Goal: Task Accomplishment & Management: Manage account settings

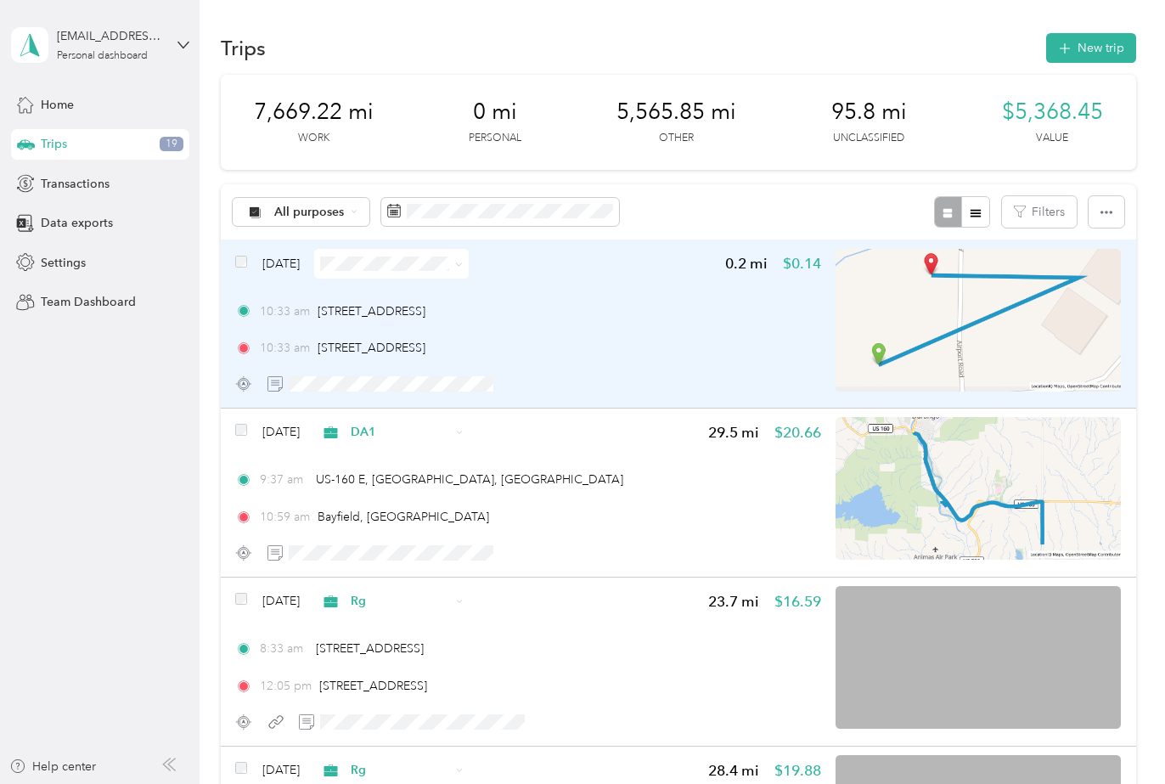
click at [1034, 286] on img at bounding box center [978, 320] width 285 height 143
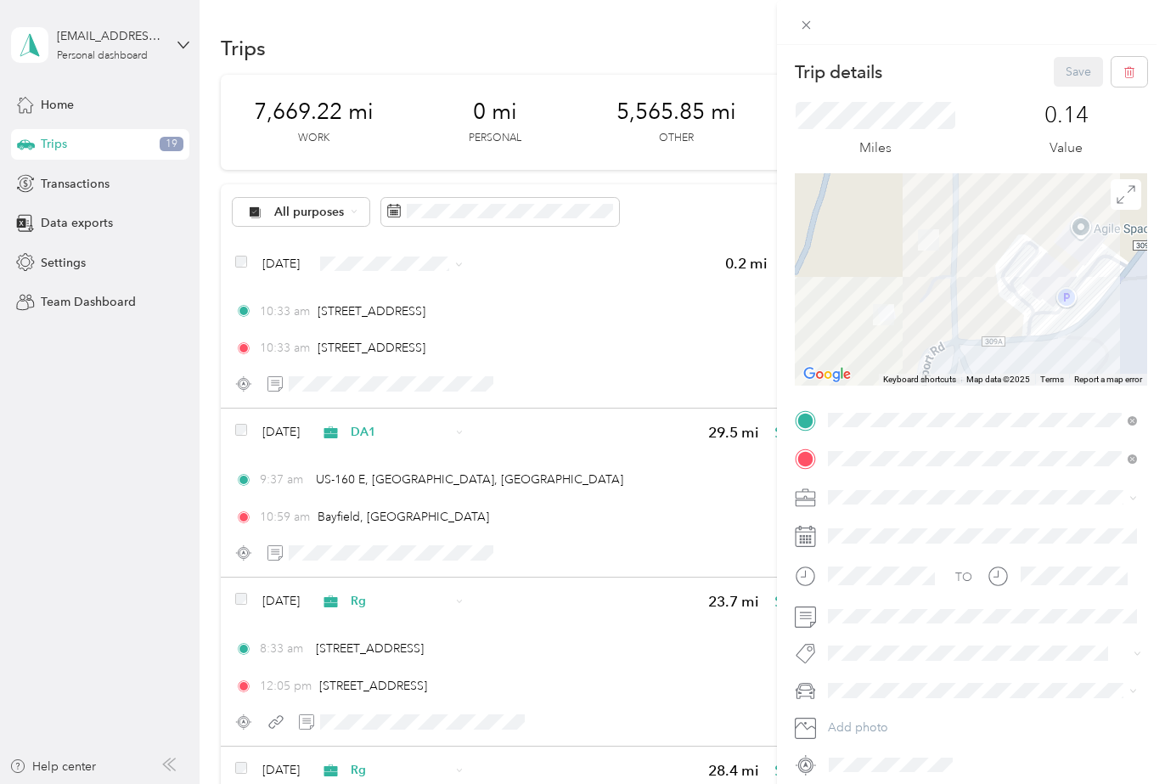
click at [809, 499] on icon at bounding box center [805, 498] width 21 height 21
click at [848, 704] on span "DA1" at bounding box center [846, 705] width 25 height 14
click at [842, 657] on div "T" at bounding box center [982, 660] width 297 height 18
click at [1081, 68] on button "Save" at bounding box center [1078, 72] width 49 height 30
